Goal: Information Seeking & Learning: Learn about a topic

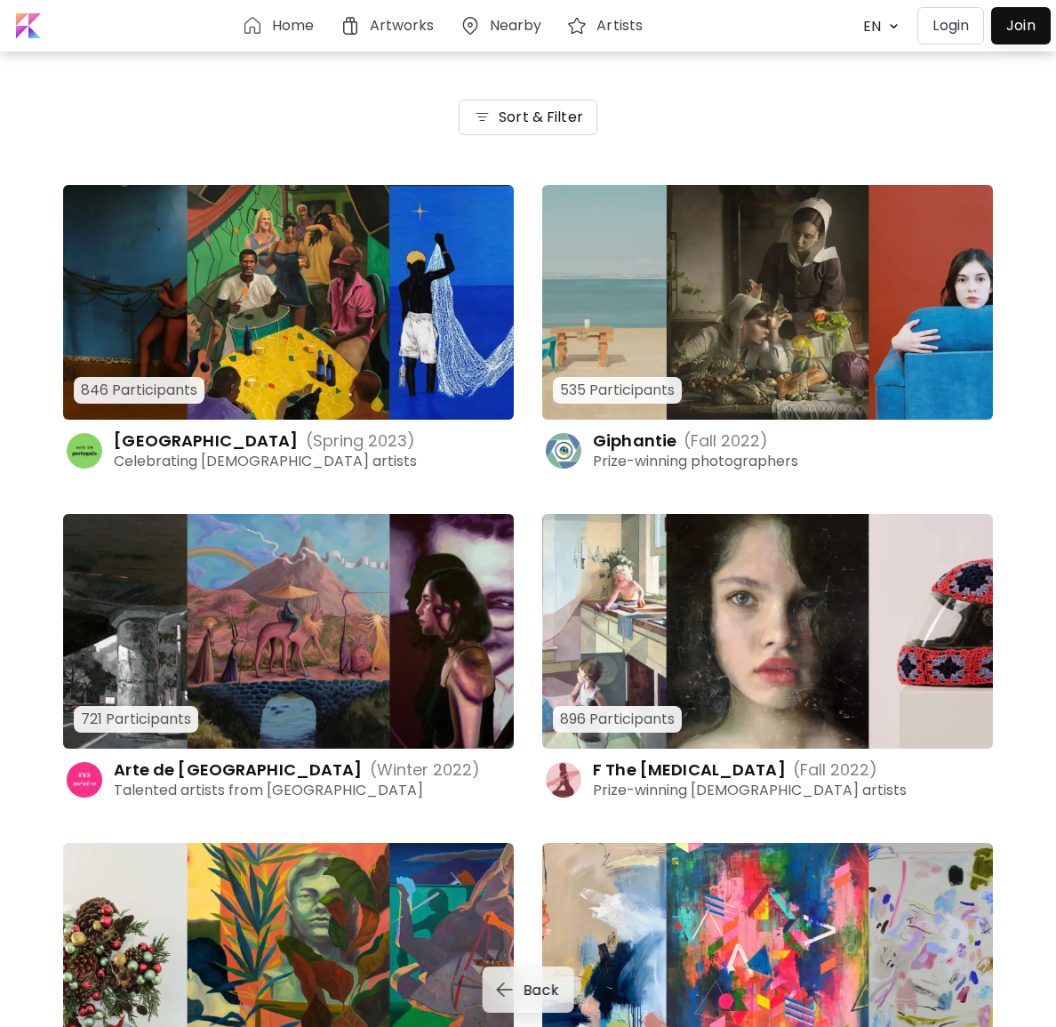
click at [288, 328] on img at bounding box center [288, 302] width 451 height 235
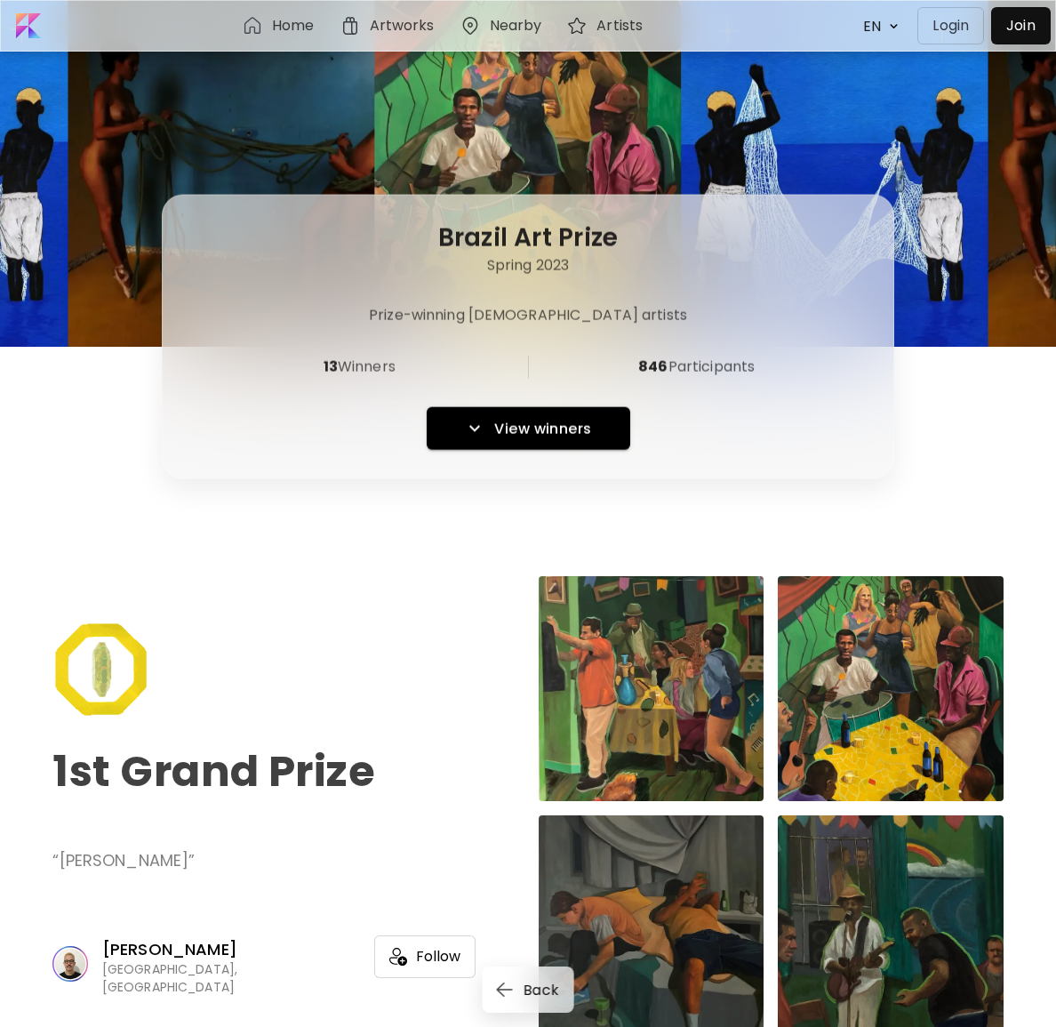
click at [528, 988] on span "Back" at bounding box center [542, 989] width 36 height 19
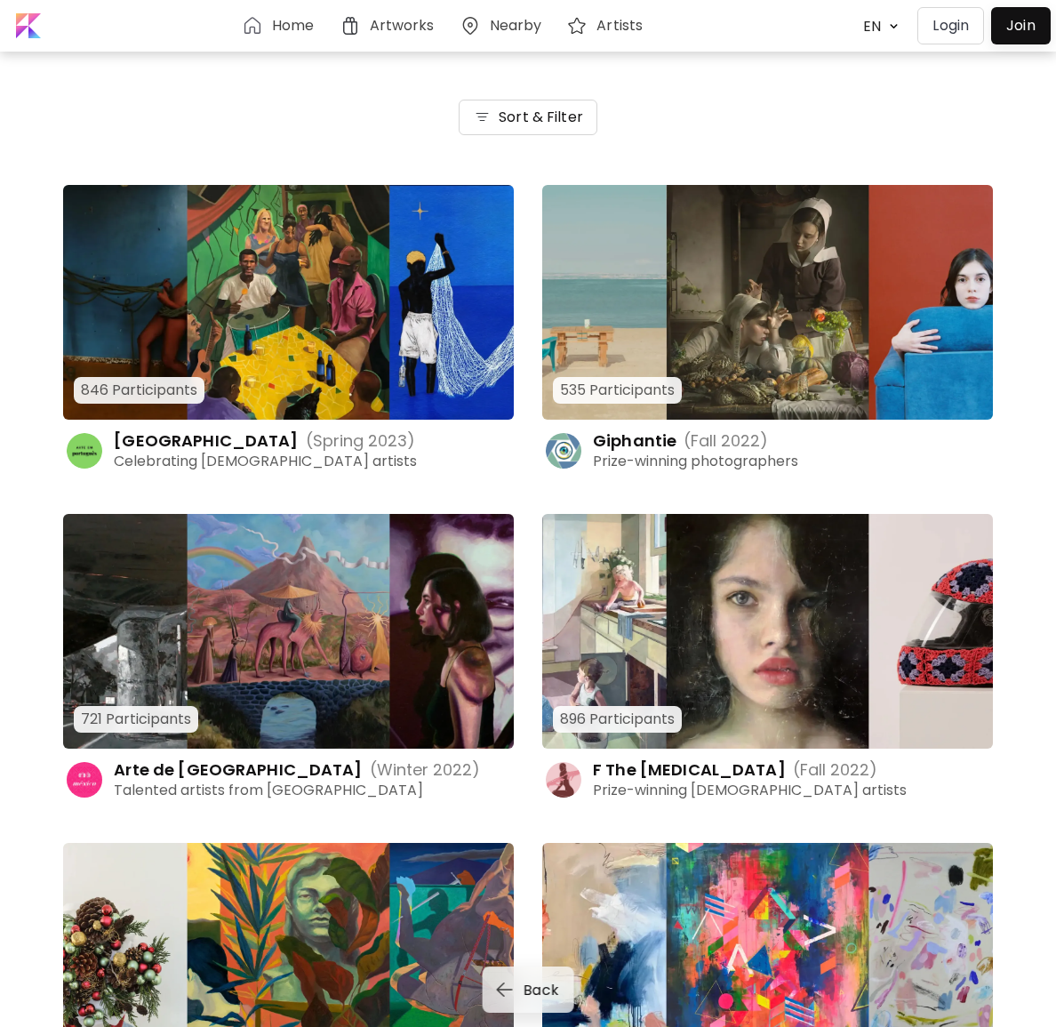
click at [767, 657] on img at bounding box center [767, 631] width 451 height 235
